Goal: Information Seeking & Learning: Learn about a topic

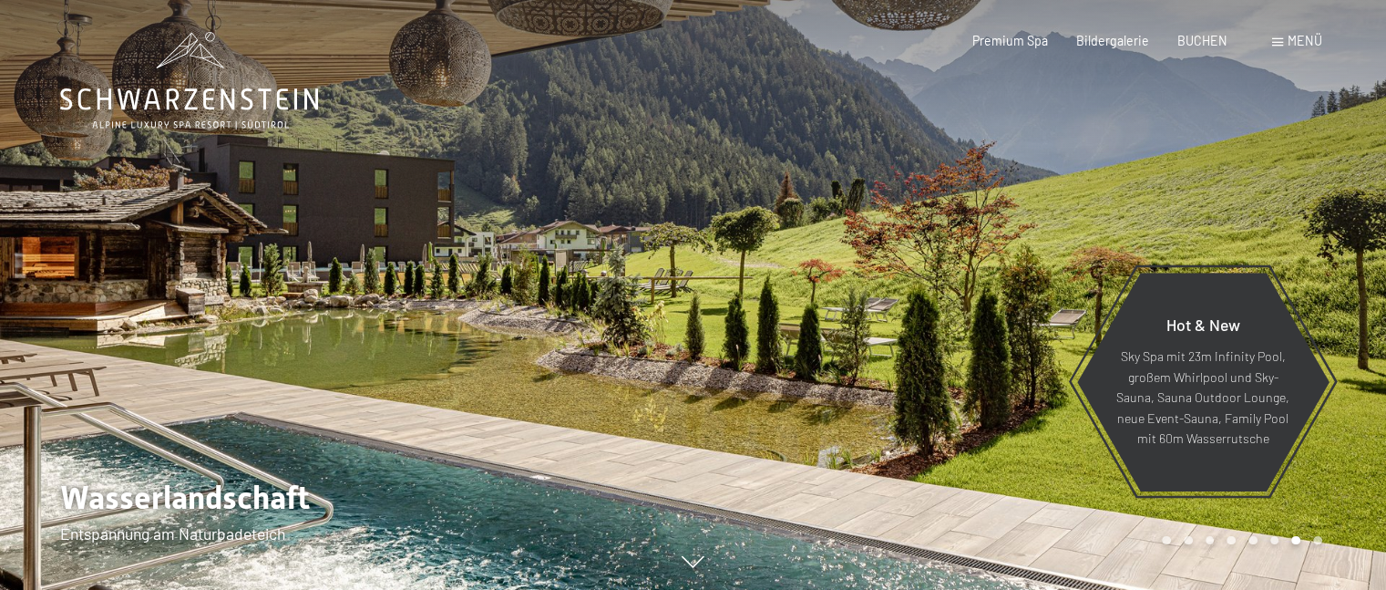
click at [1278, 39] on span at bounding box center [1277, 42] width 11 height 8
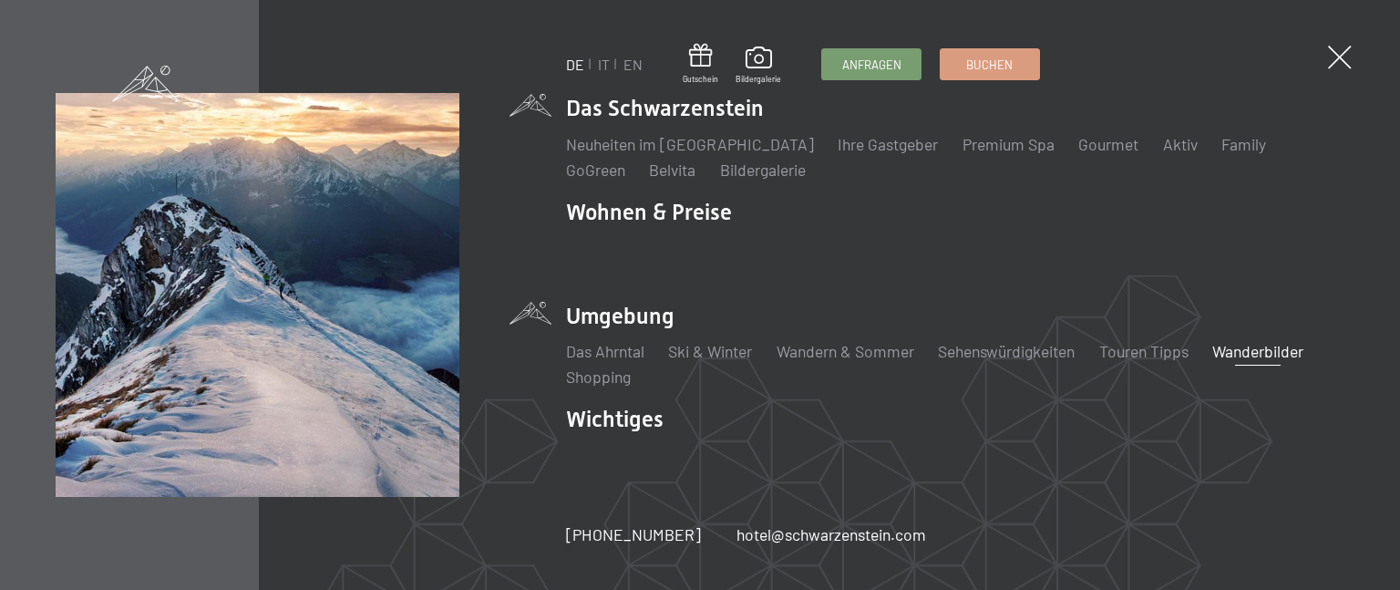
click at [1254, 345] on link "Wanderbilder" at bounding box center [1257, 351] width 91 height 20
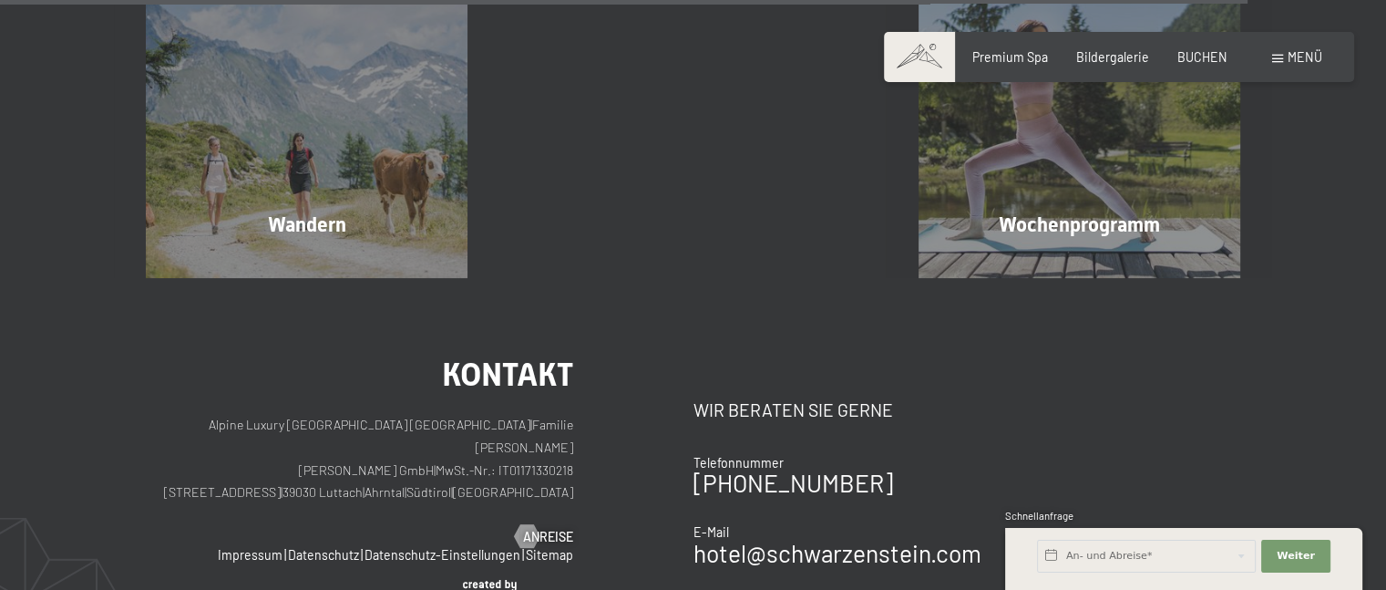
scroll to position [4829, 0]
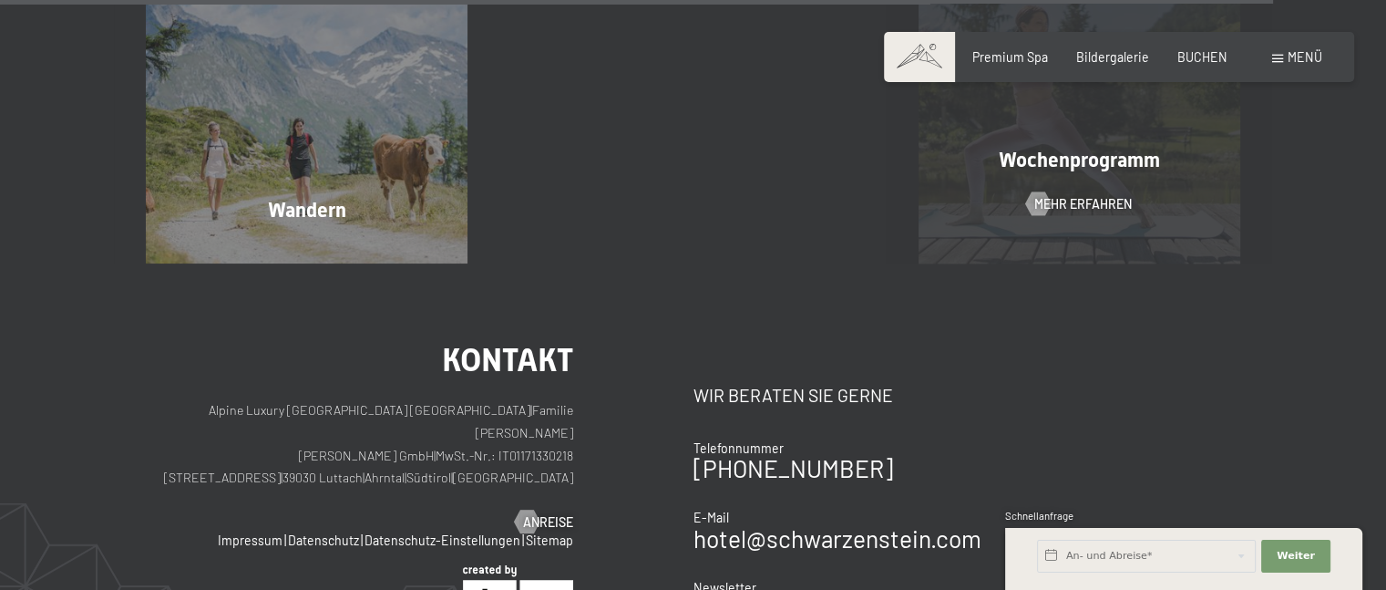
click at [1088, 163] on span "Wochenprogramm" at bounding box center [1079, 160] width 161 height 23
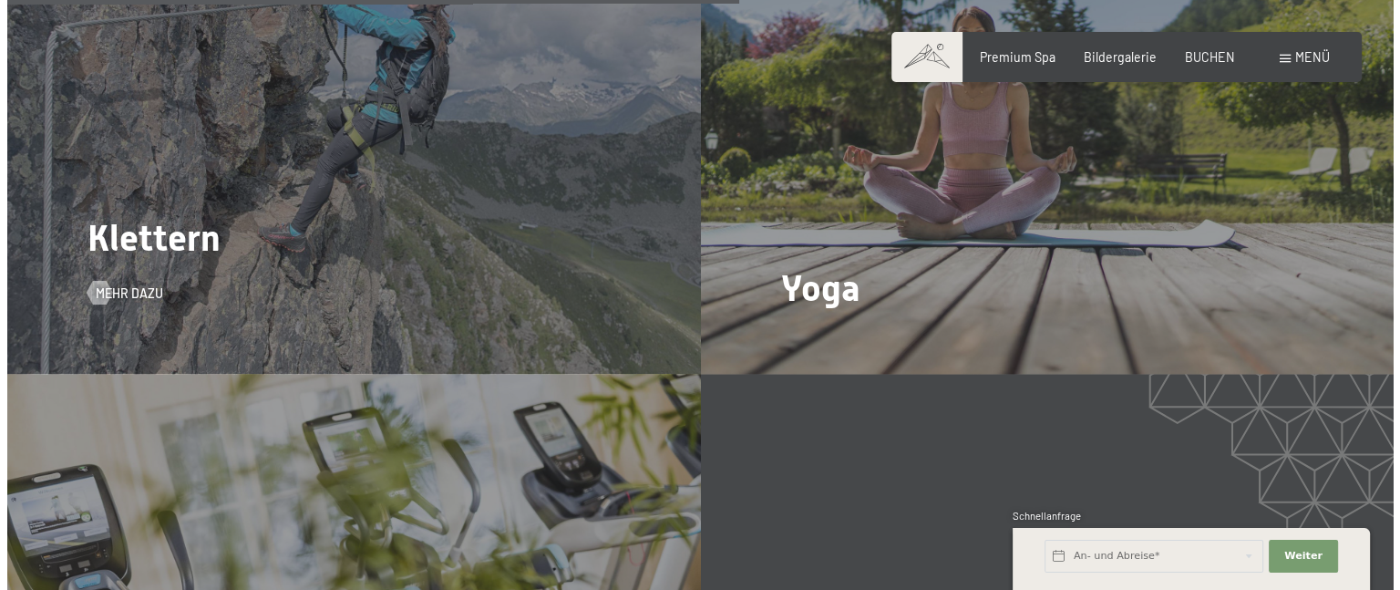
scroll to position [3827, 0]
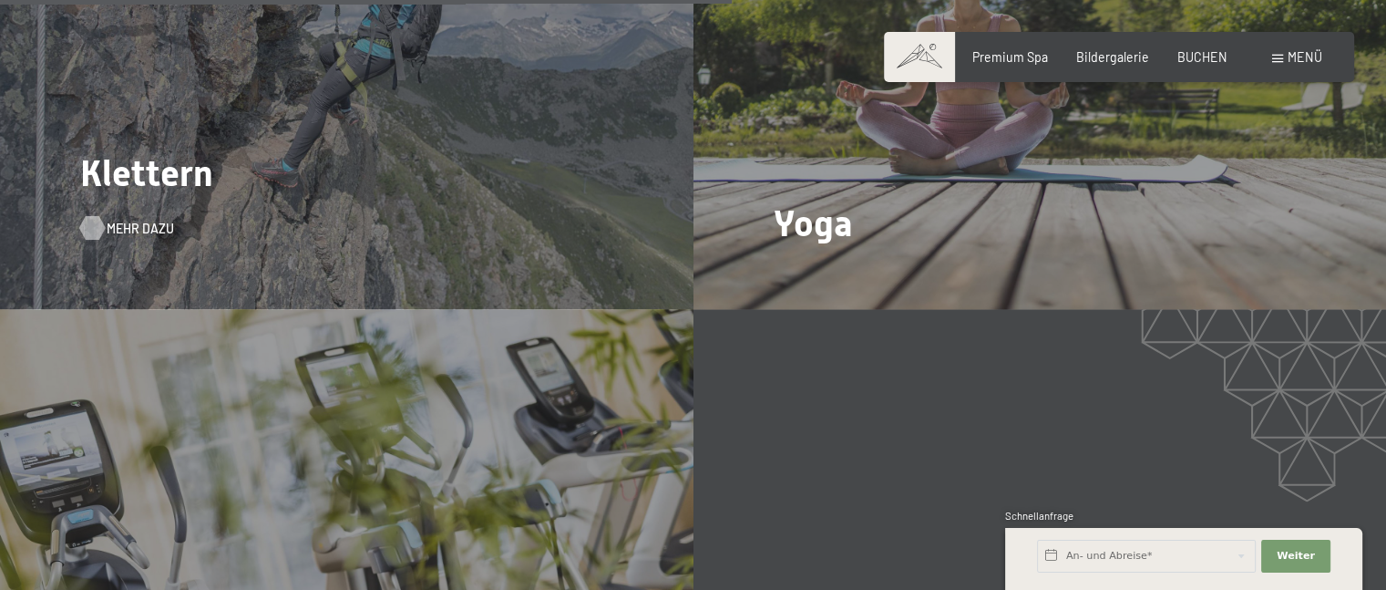
click at [149, 220] on span "Mehr dazu" at bounding box center [140, 229] width 67 height 18
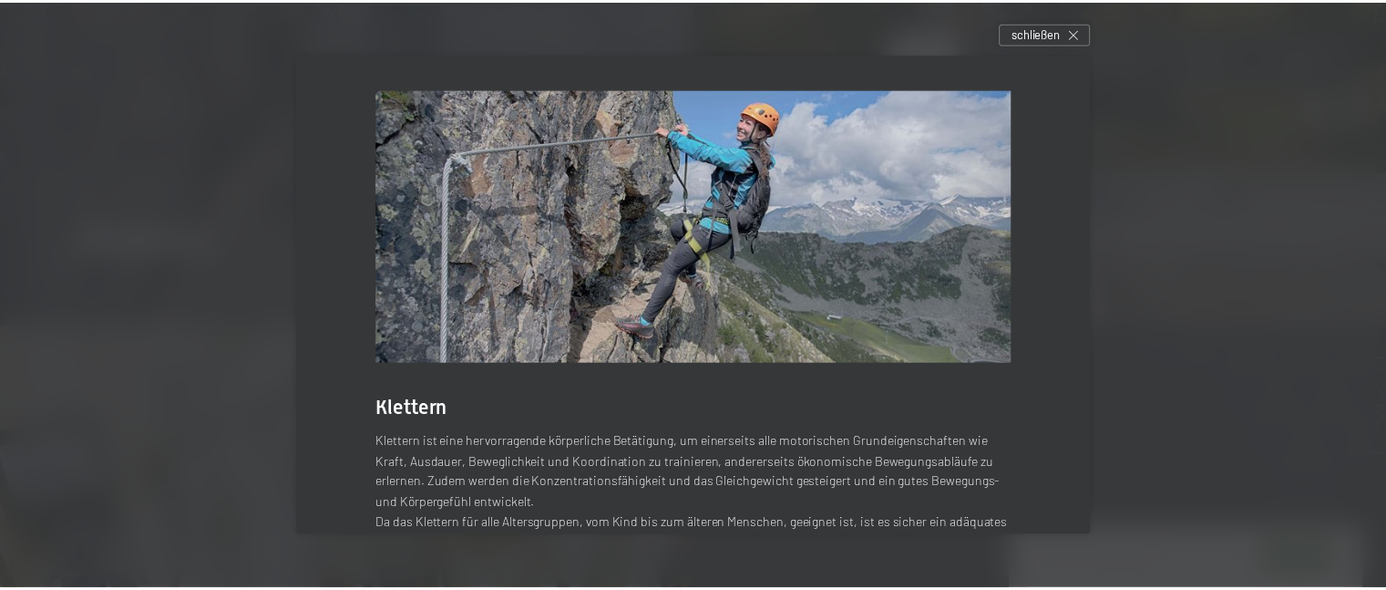
scroll to position [55, 0]
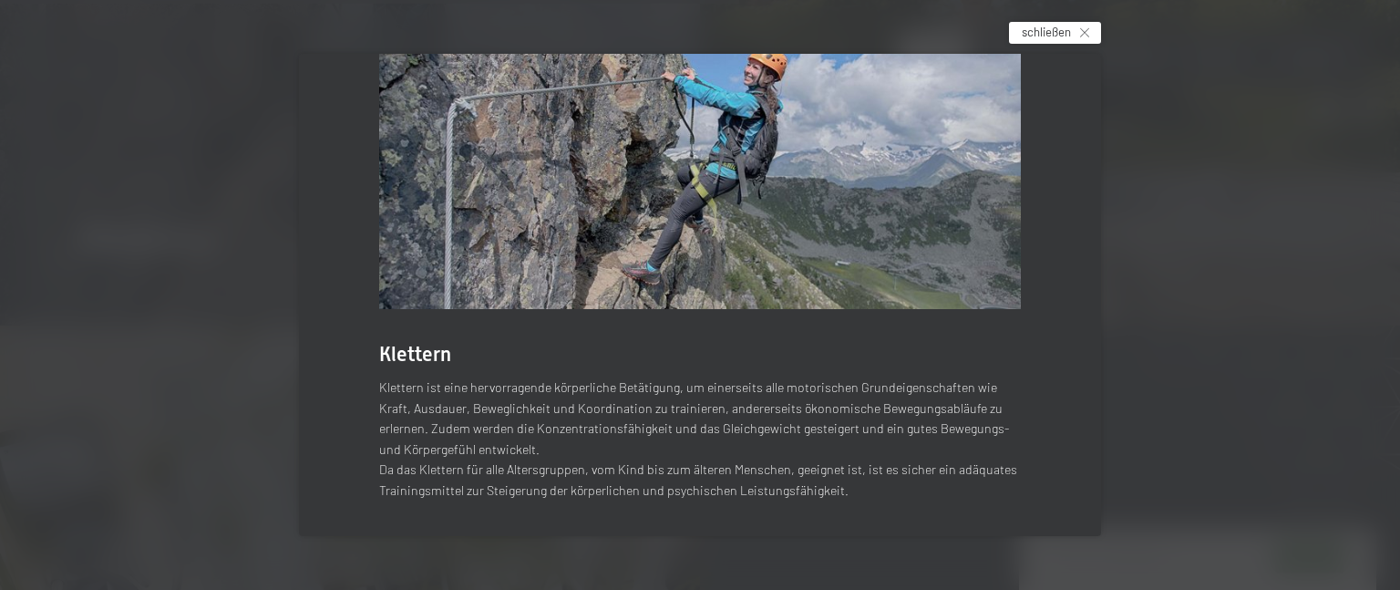
click at [1071, 26] on span "schließen" at bounding box center [1045, 32] width 49 height 16
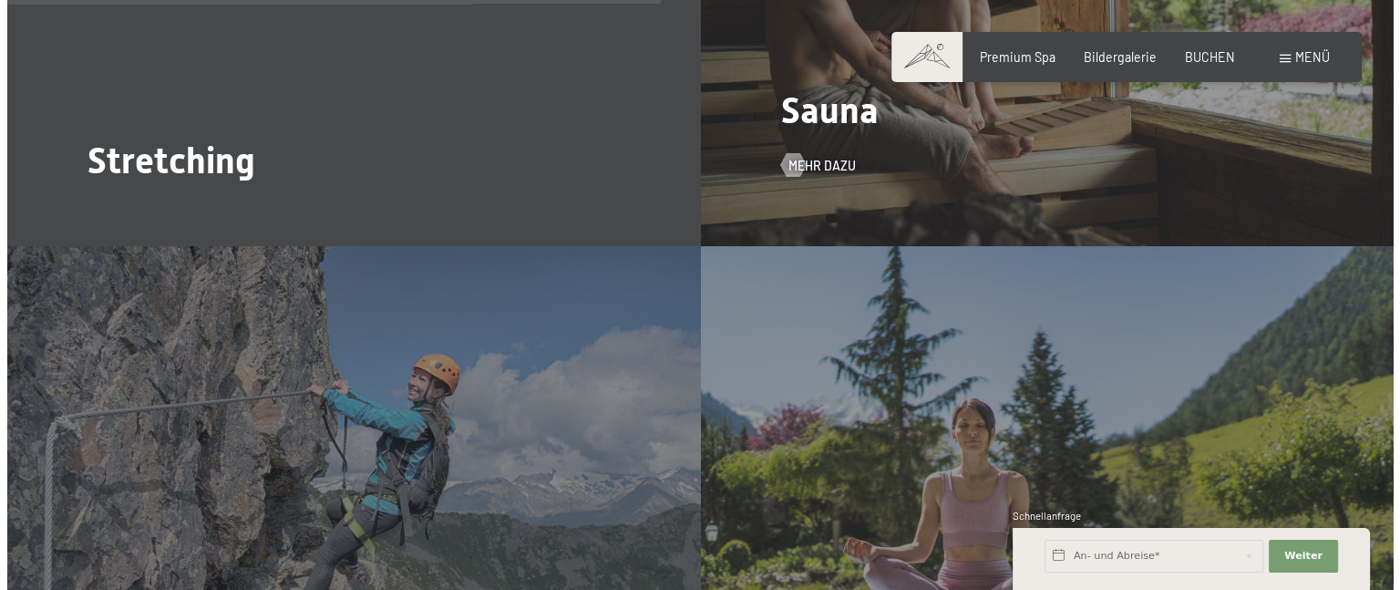
scroll to position [3554, 0]
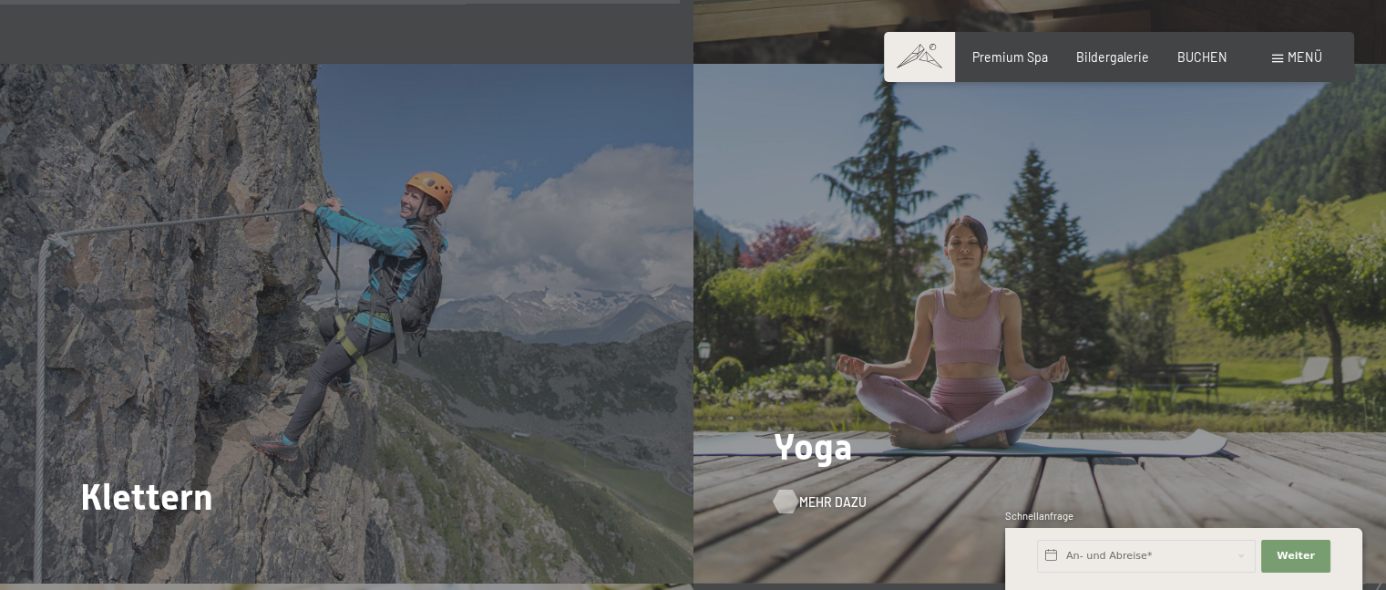
click at [820, 493] on span "Mehr dazu" at bounding box center [832, 502] width 67 height 18
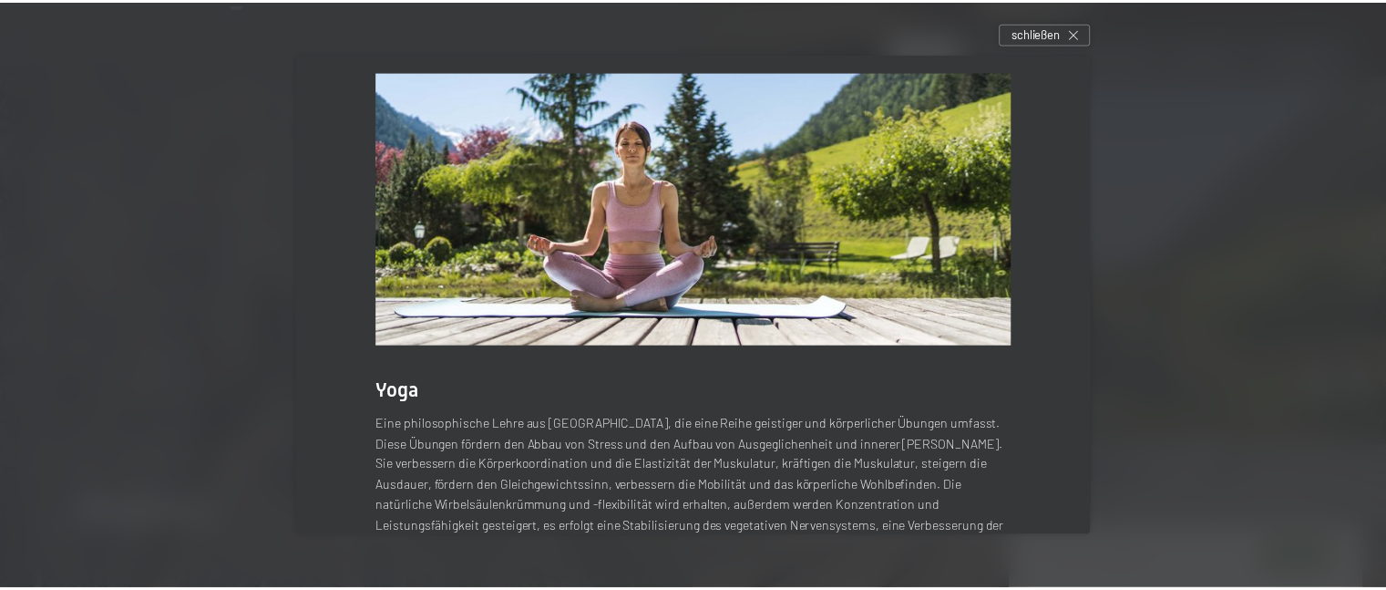
scroll to position [0, 0]
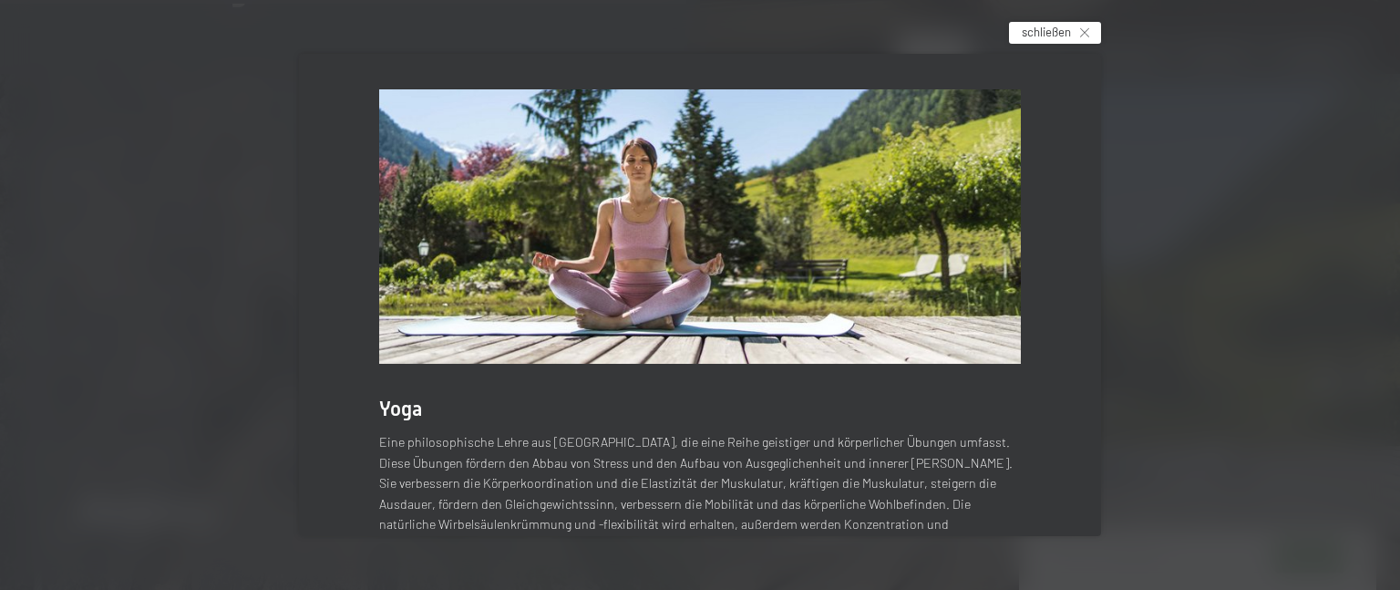
click at [1089, 28] on icon at bounding box center [1084, 32] width 9 height 9
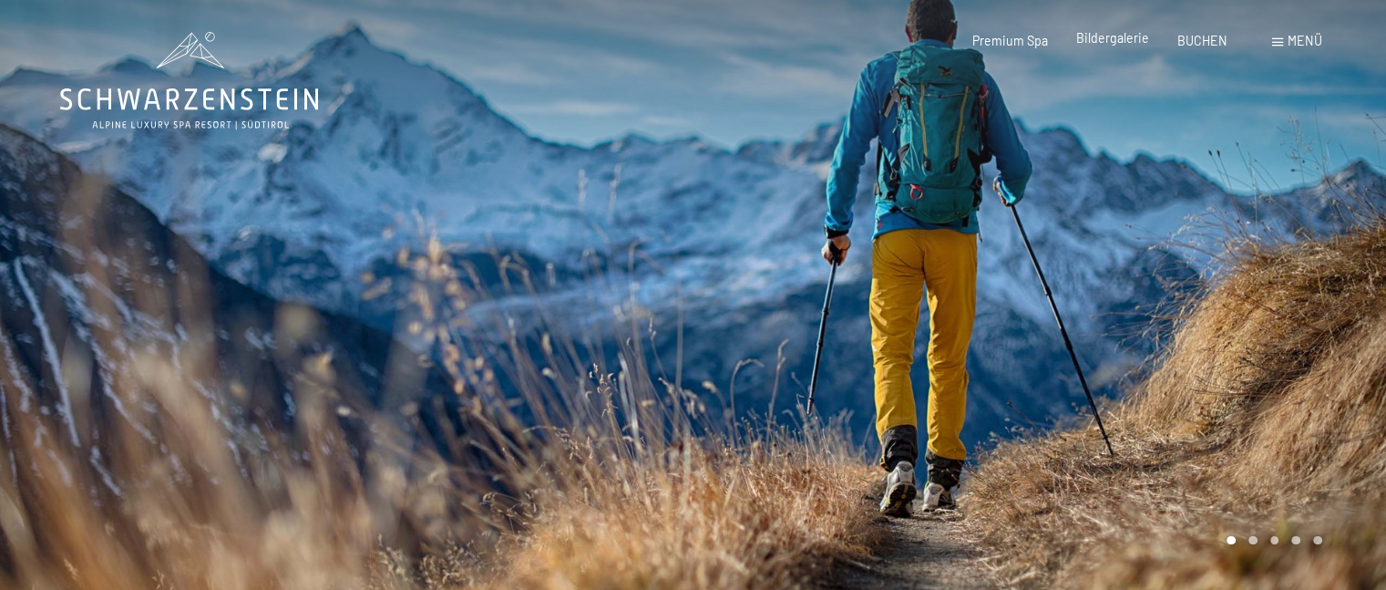
click at [1144, 42] on span "Bildergalerie" at bounding box center [1112, 37] width 73 height 15
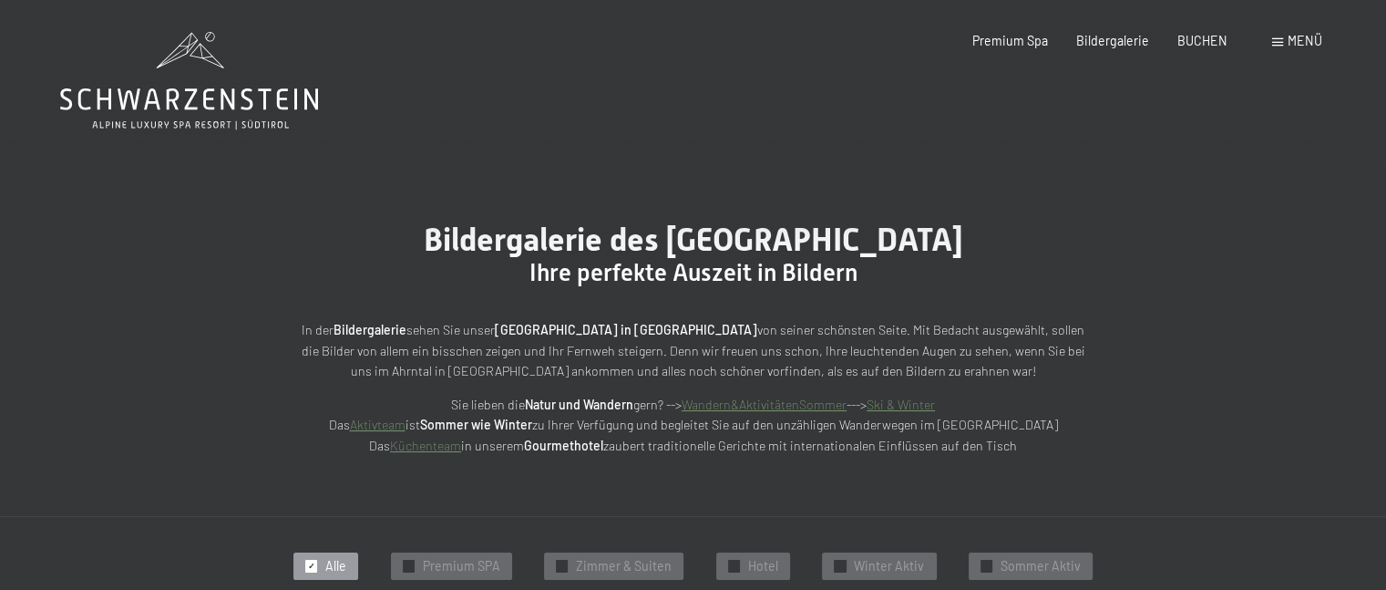
click at [781, 409] on link "Wandern&AktivitätenSommer" at bounding box center [764, 403] width 165 height 15
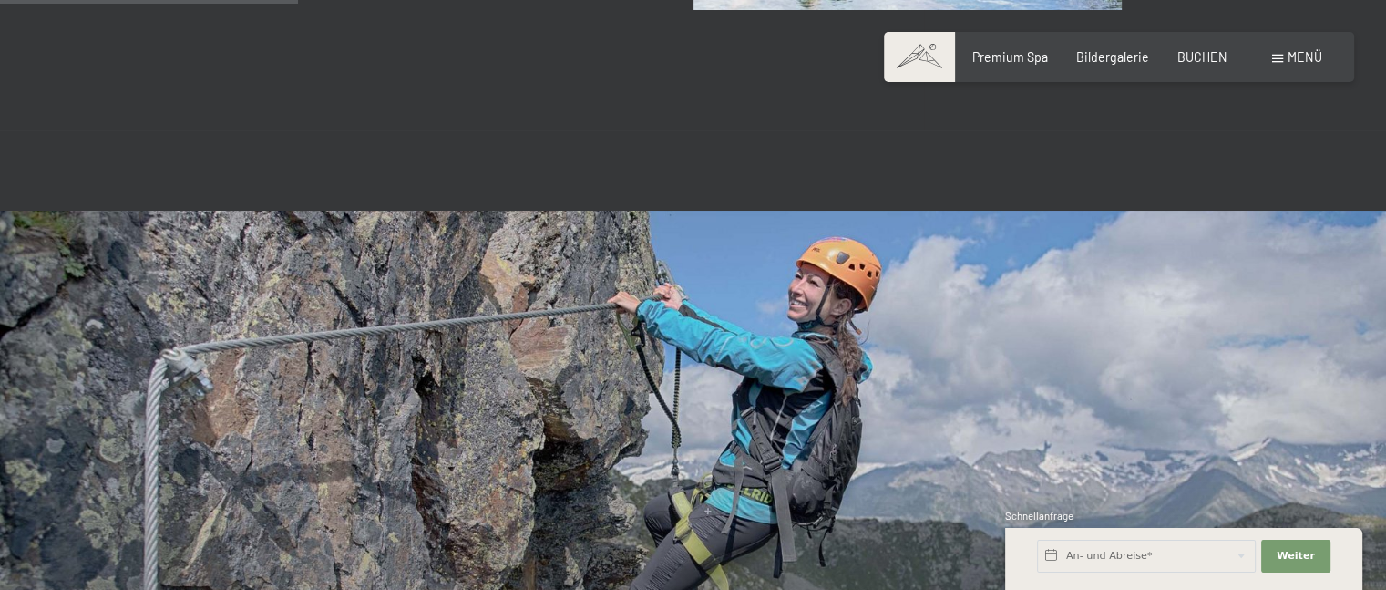
scroll to position [2187, 0]
